Goal: Task Accomplishment & Management: Manage account settings

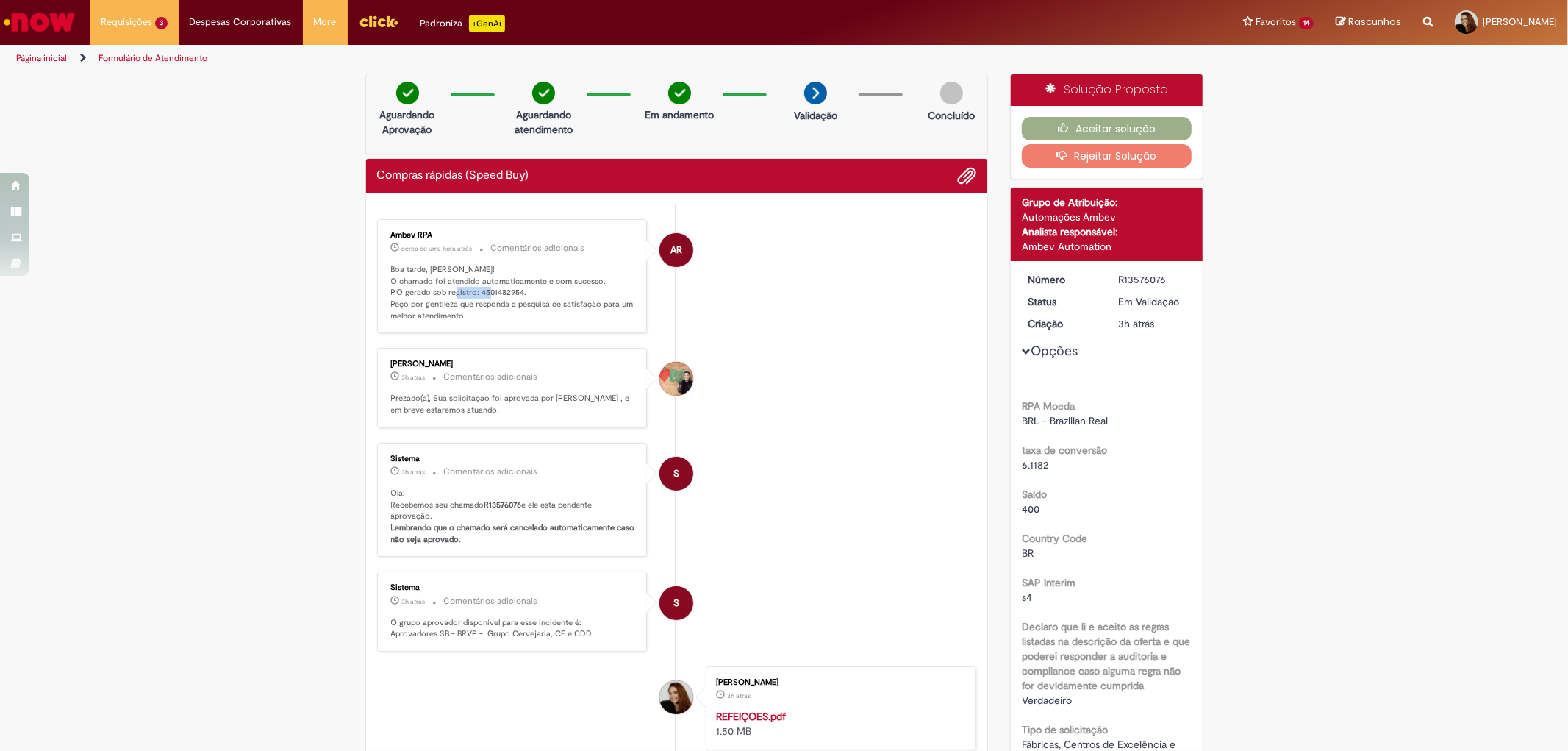
drag, startPoint x: 472, startPoint y: 288, endPoint x: 515, endPoint y: 292, distance: 43.2
click at [515, 292] on p "Boa tarde, [PERSON_NAME]! O chamado foi atendido automaticamente e com sucesso.…" at bounding box center [513, 293] width 245 height 58
copy p "4501482954"
drag, startPoint x: 1099, startPoint y: 127, endPoint x: 1110, endPoint y: 123, distance: 11.7
click at [1110, 119] on button "Aceitar solução" at bounding box center [1106, 129] width 170 height 24
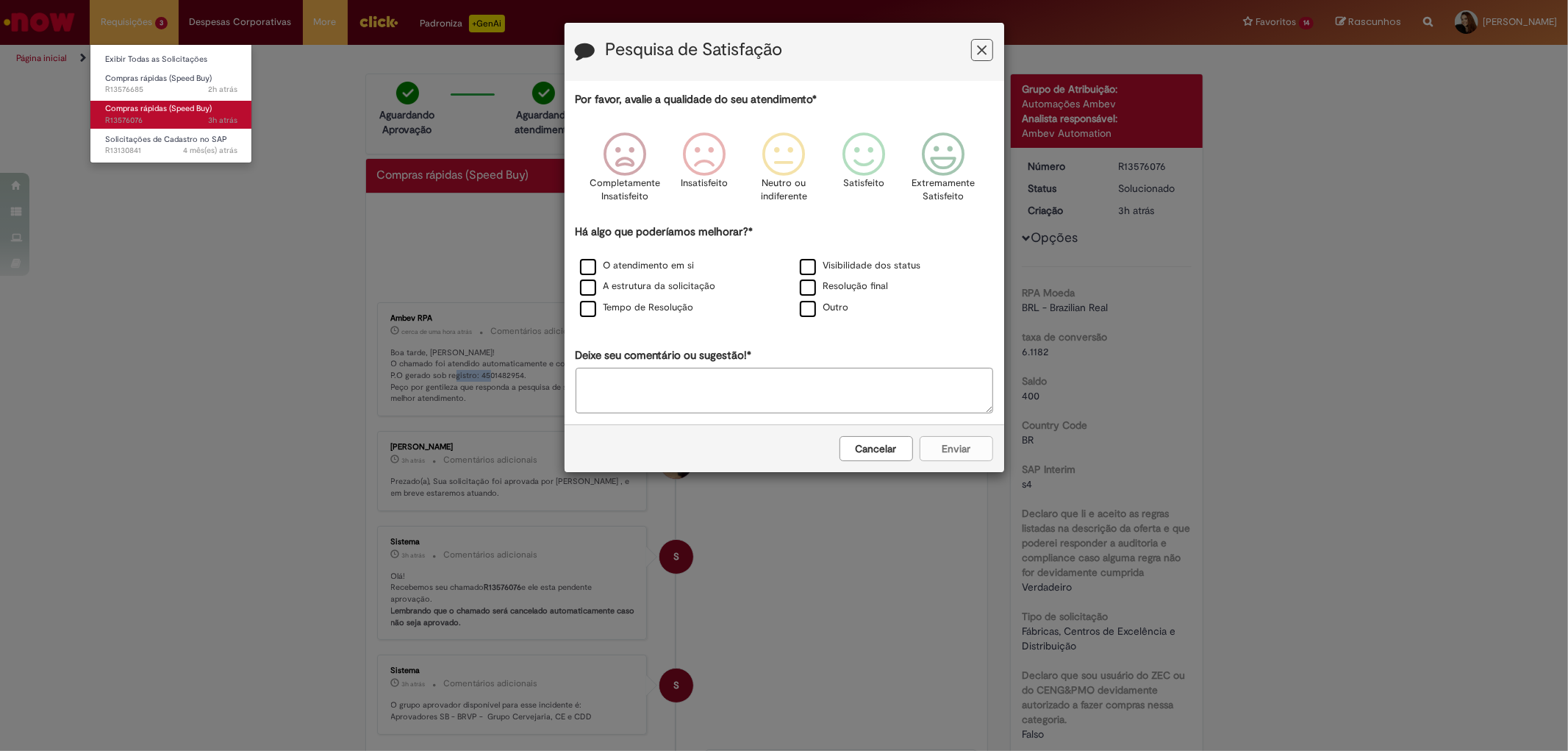
click at [169, 105] on span "Compras rápidas (Speed Buy)" at bounding box center [159, 108] width 107 height 11
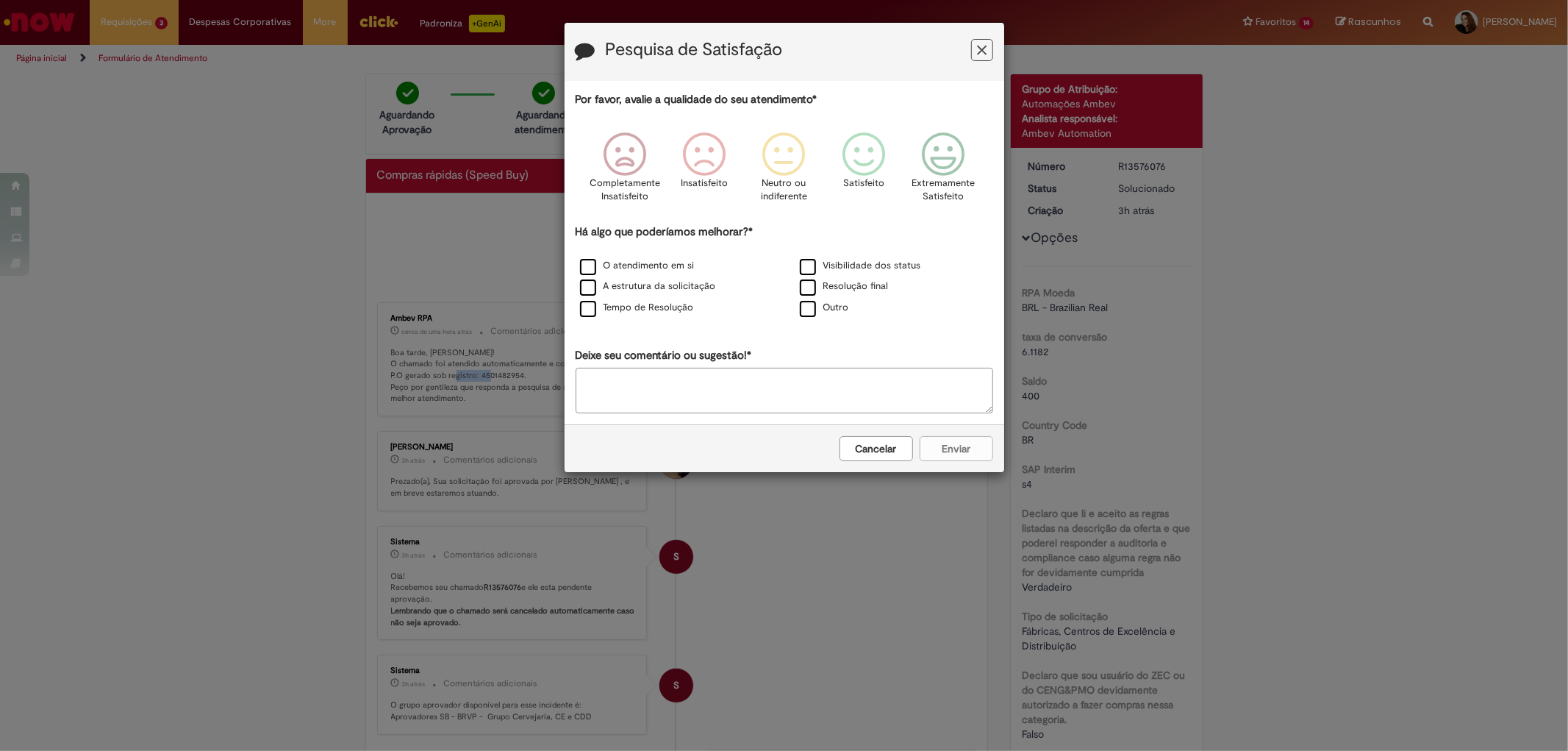
click at [978, 44] on icon "Feedback" at bounding box center [981, 50] width 10 height 16
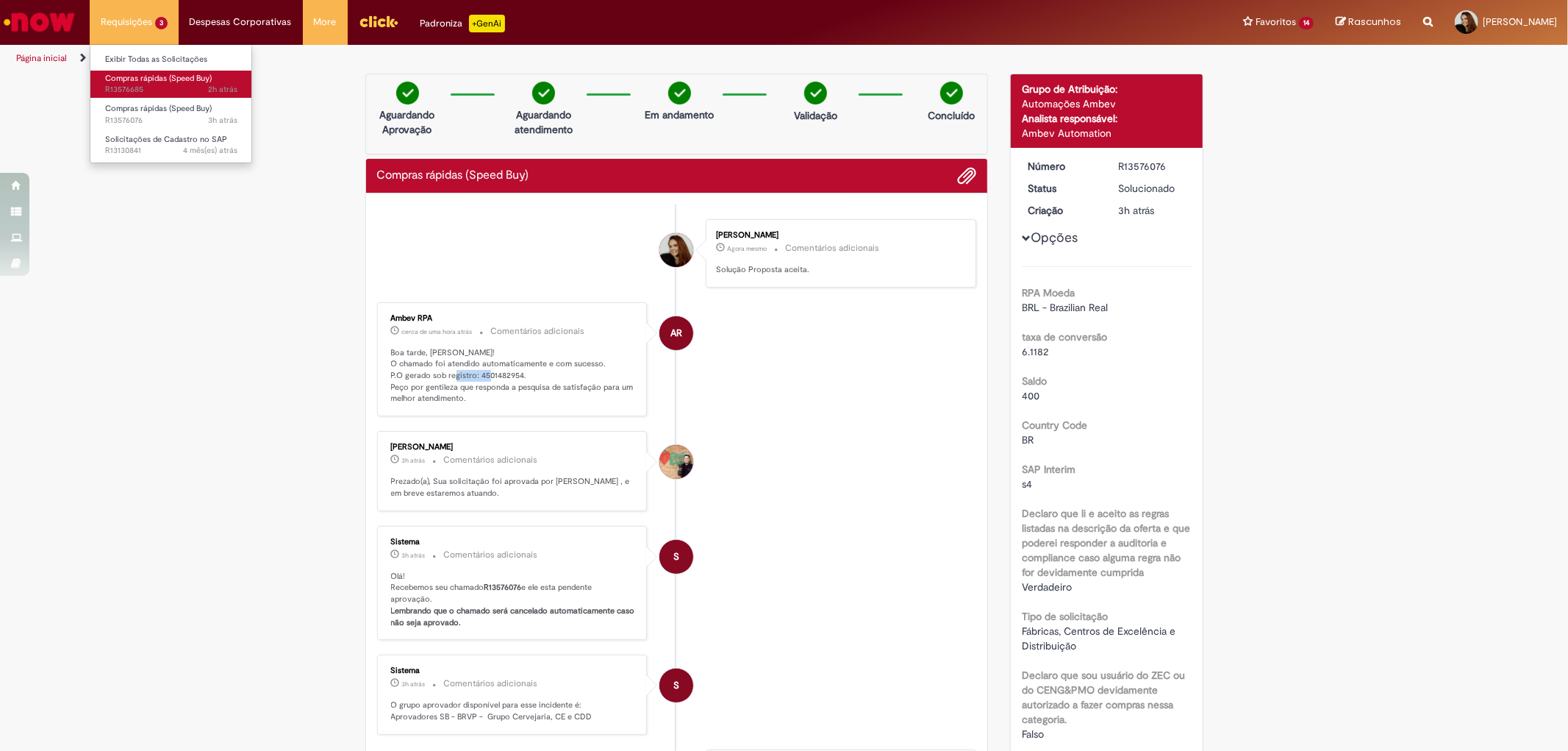
click at [157, 84] on link "Compras rápidas (Speed Buy) 2h atrás 2 horas atrás R13576685" at bounding box center [171, 84] width 162 height 27
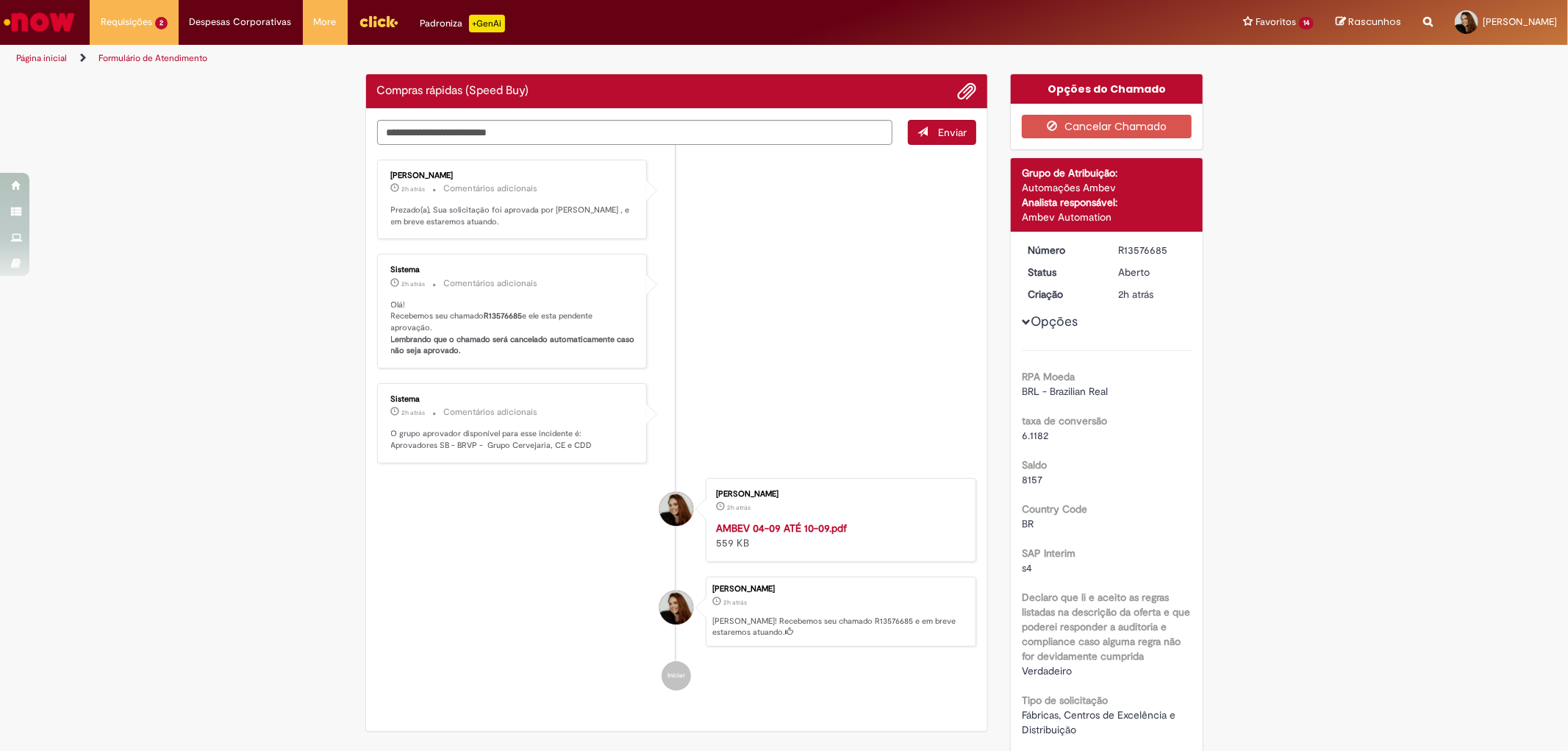
click at [903, 300] on div "Enviar [PERSON_NAME] 2h atrás 2 horas atrás Comentários adicionais Prezado(a), …" at bounding box center [676, 420] width 622 height 622
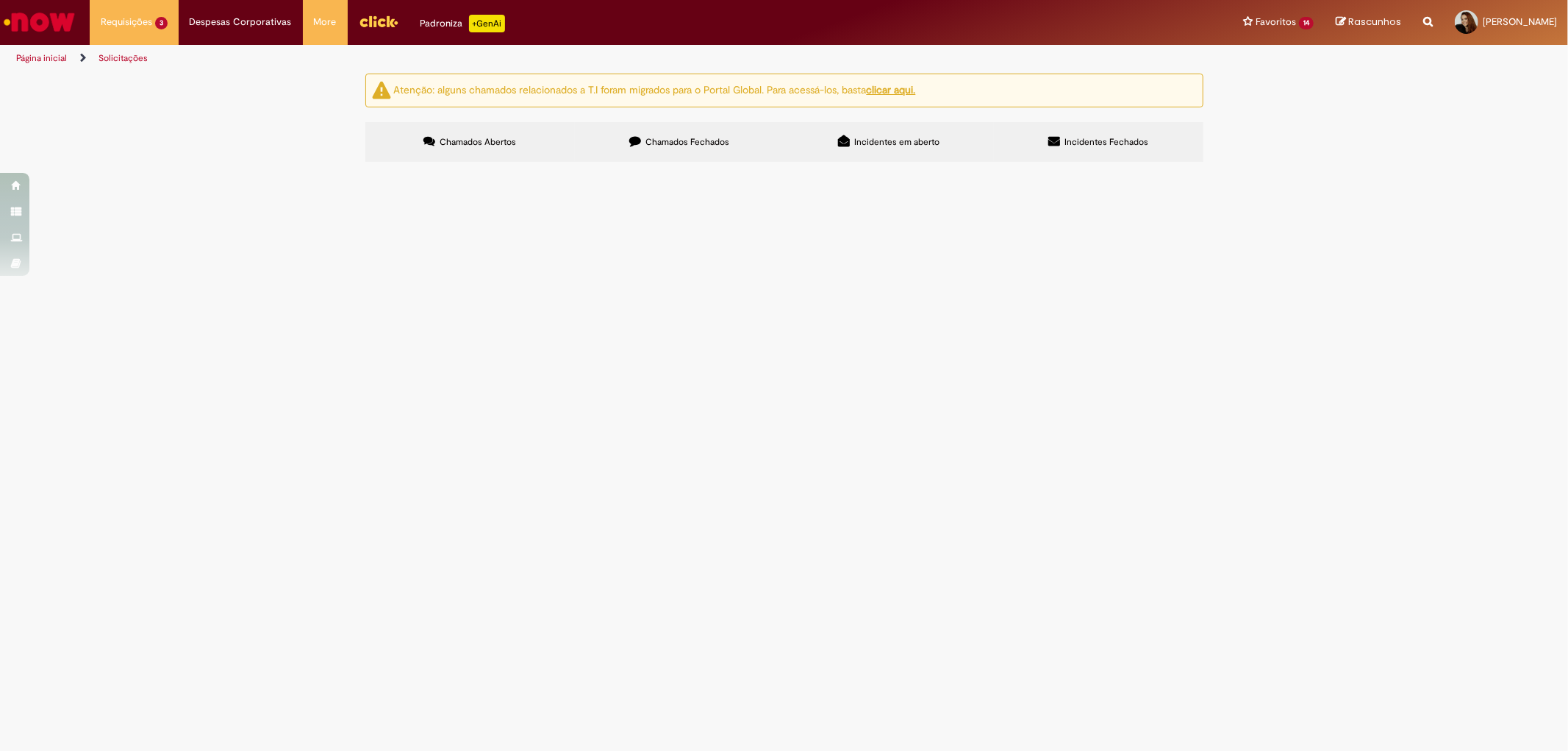
click at [0, 0] on span "FORNECEDOR: LAR VIAGENS E EVENTOS LTDA - GRANDE HOTEL VALOR: R$ 12.600,00 PEDID…" at bounding box center [0, 0] width 0 height 0
